Goal: Information Seeking & Learning: Learn about a topic

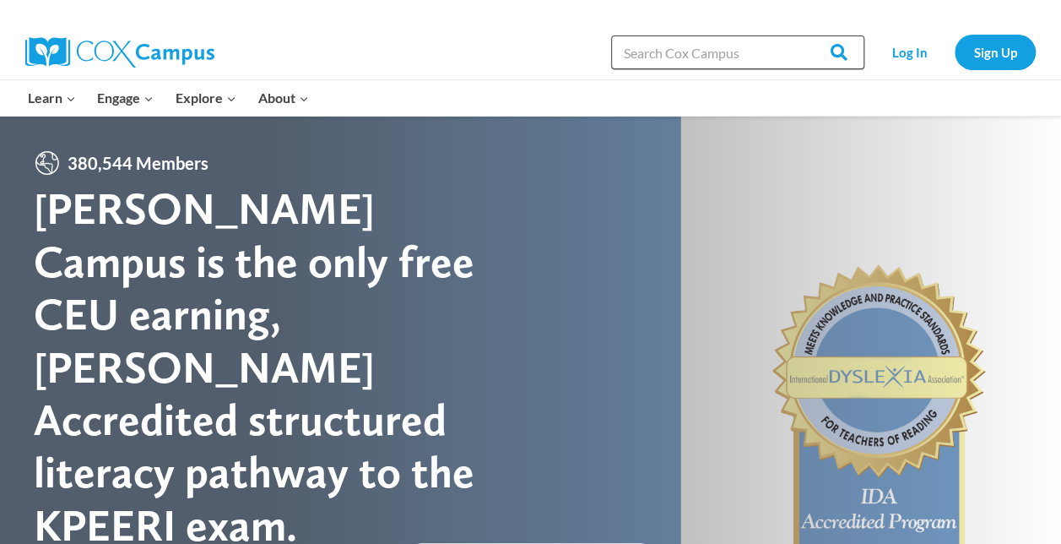
click at [681, 51] on input "Search in [URL][DOMAIN_NAME]" at bounding box center [737, 52] width 253 height 34
type input "sound wall"
click at [799, 35] on input "Search" at bounding box center [832, 52] width 66 height 34
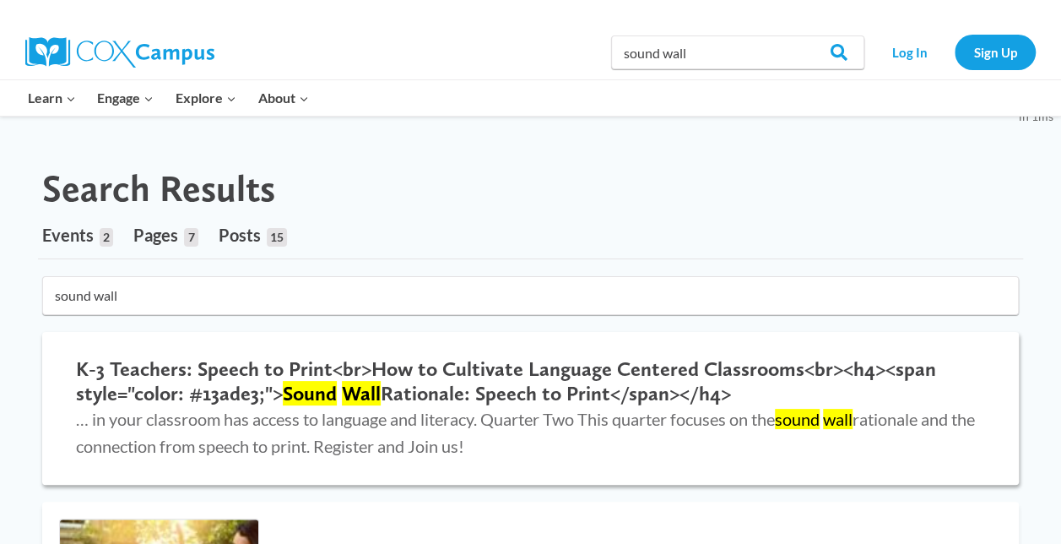
click at [221, 382] on h2 "K-3 Teachers: Speech to Print<br>How to Cultivate Language Centered Classrooms<…" at bounding box center [530, 381] width 909 height 49
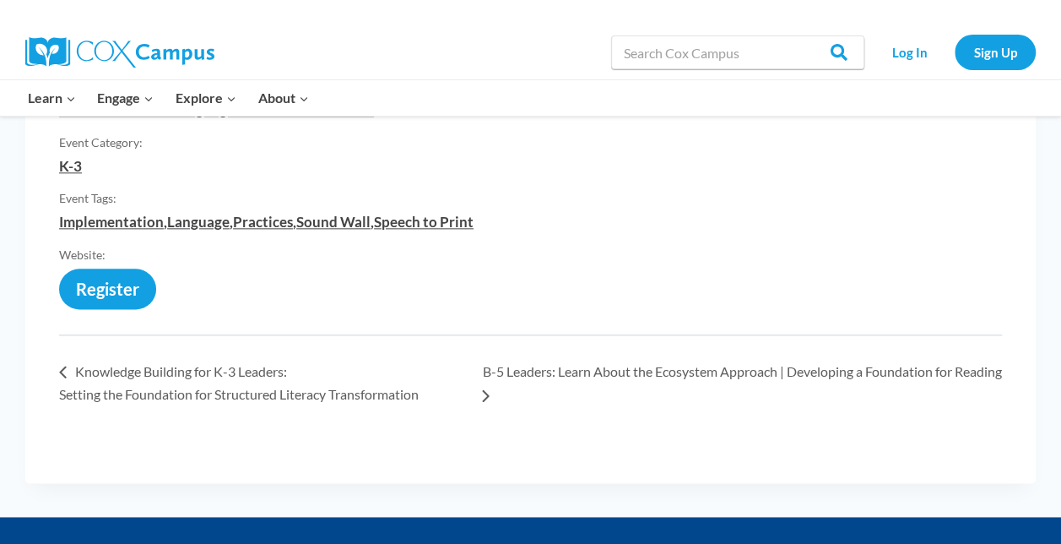
scroll to position [929, 0]
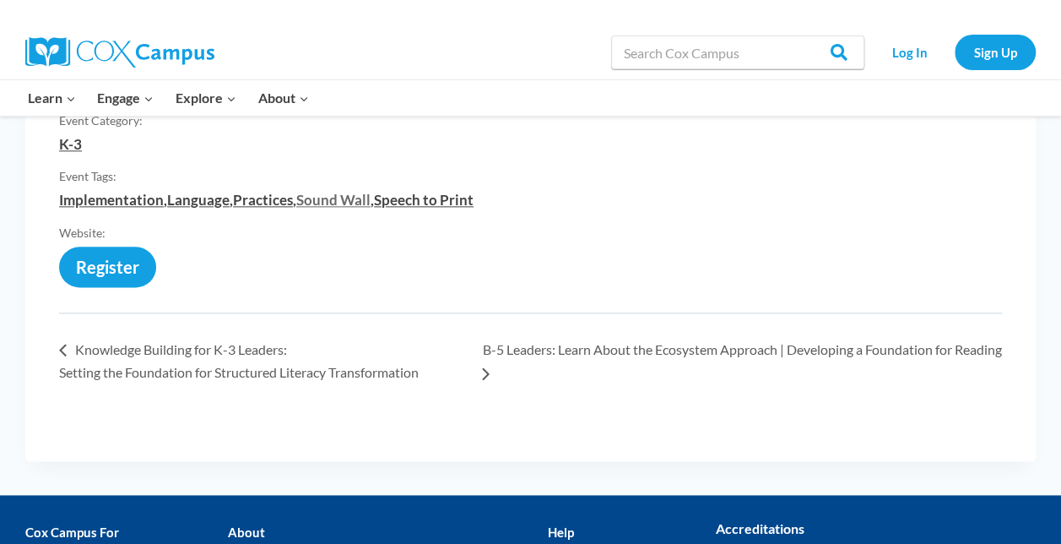
click at [312, 199] on link "Sound Wall" at bounding box center [333, 200] width 74 height 18
